Goal: Task Accomplishment & Management: Manage account settings

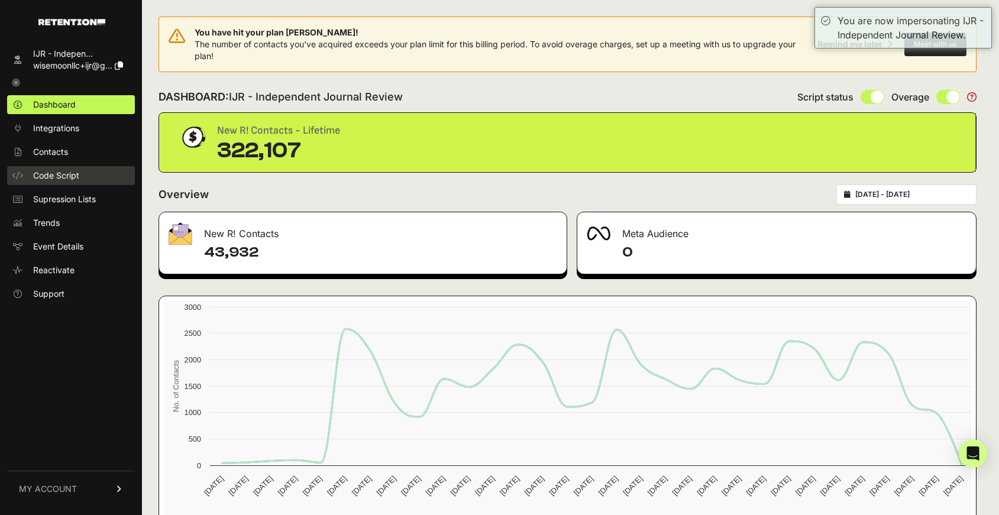
click at [71, 178] on span "Code Script" at bounding box center [56, 176] width 46 height 12
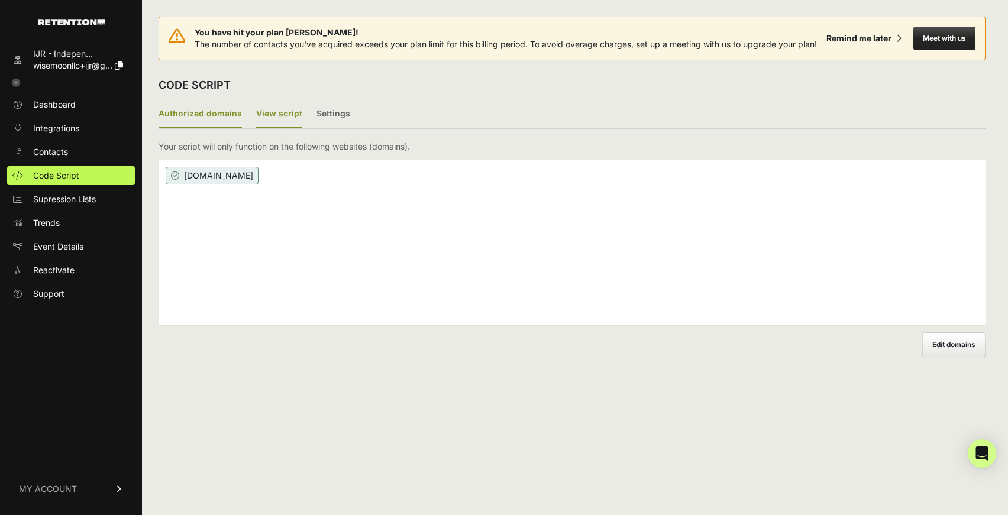
click at [289, 111] on label "View script" at bounding box center [279, 115] width 46 height 28
click at [0, 0] on input "View script" at bounding box center [0, 0] width 0 height 0
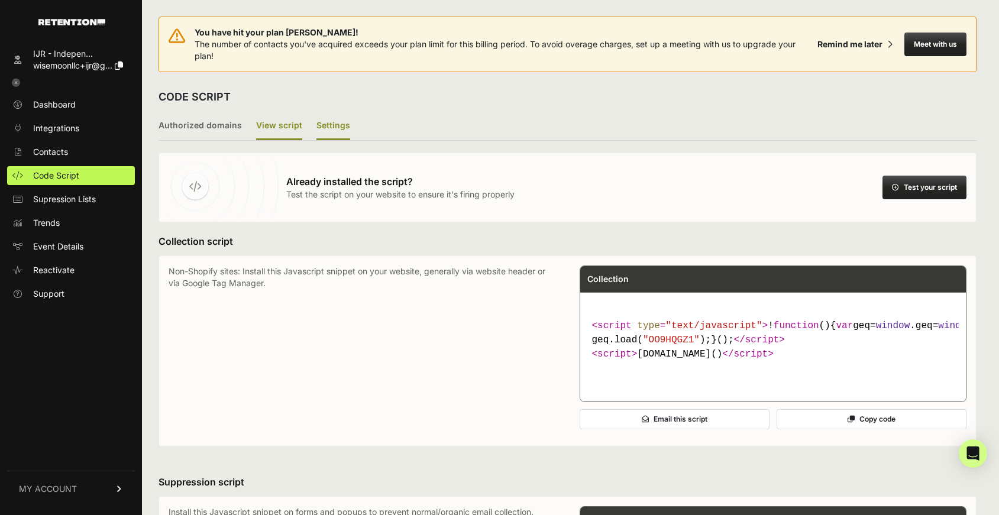
click at [326, 127] on label "Settings" at bounding box center [333, 126] width 34 height 28
click at [0, 0] on input "Settings" at bounding box center [0, 0] width 0 height 0
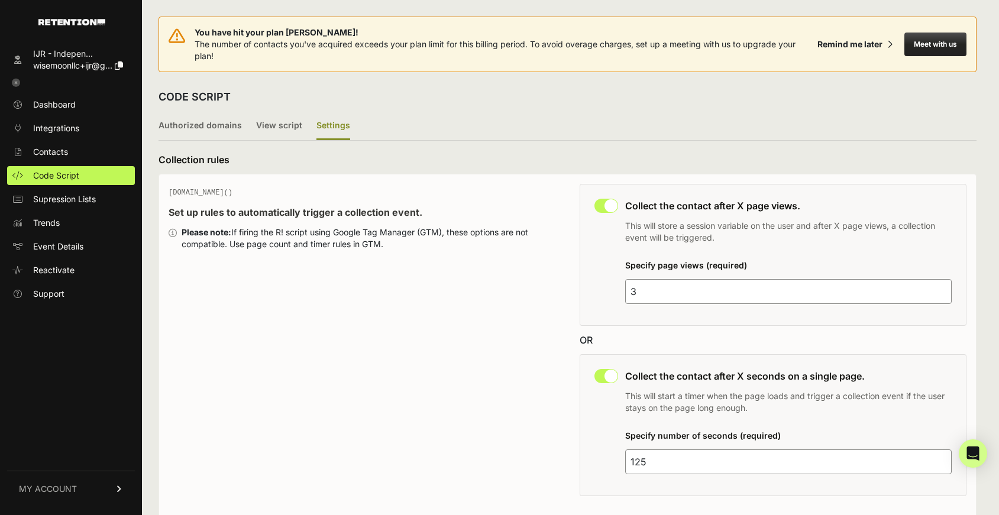
click at [603, 209] on input "checkbox" at bounding box center [606, 206] width 24 height 14
checkbox input "false"
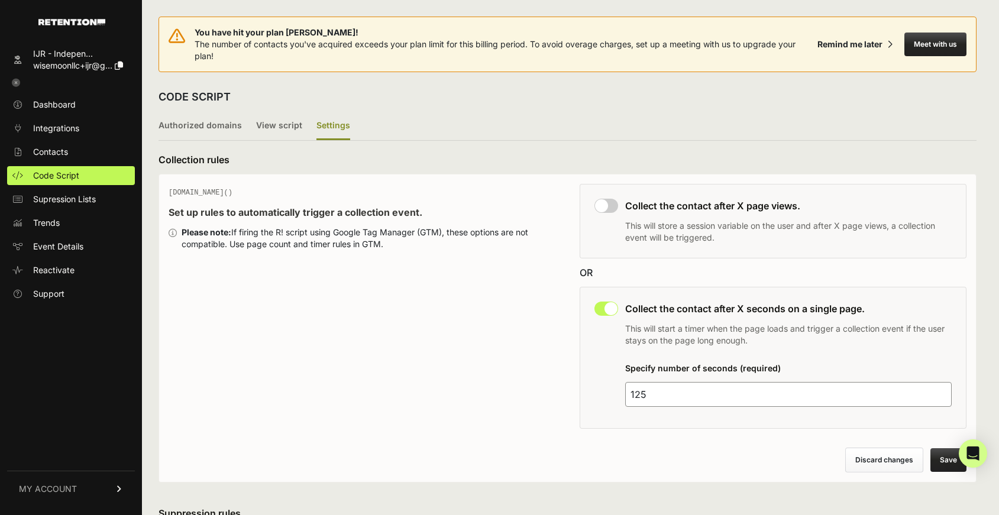
click at [606, 310] on input "checkbox" at bounding box center [606, 309] width 24 height 14
checkbox input "false"
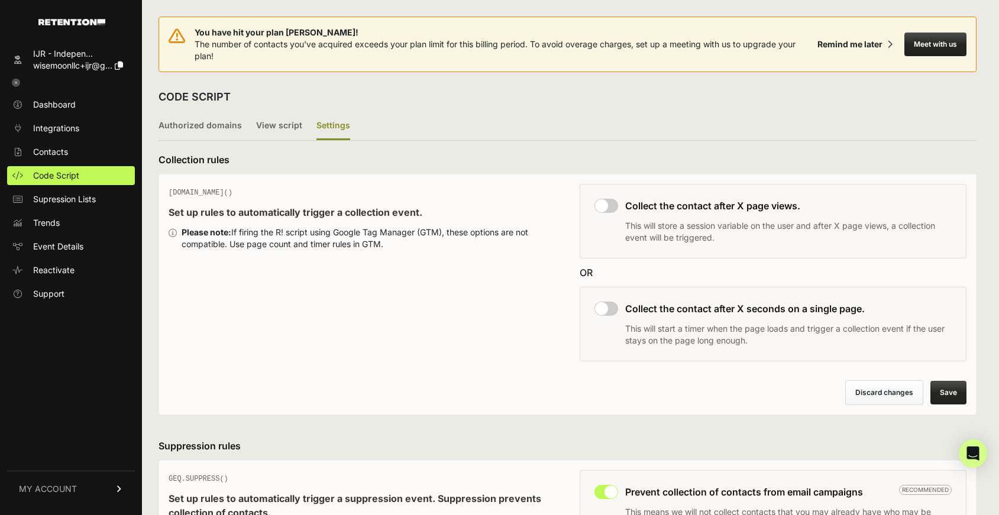
click at [954, 390] on button "Save" at bounding box center [948, 393] width 36 height 24
click at [60, 131] on span "Integrations" at bounding box center [56, 128] width 46 height 12
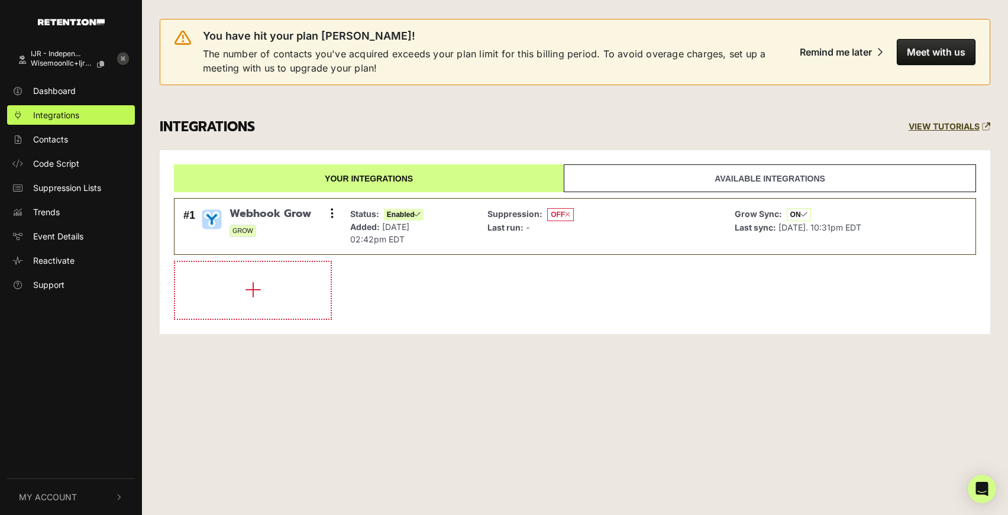
click at [117, 61] on icon at bounding box center [123, 59] width 12 height 12
